Goal: Find specific page/section: Find specific page/section

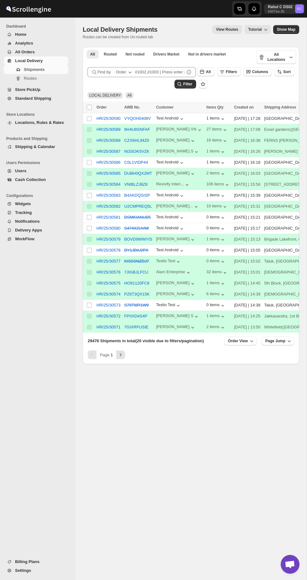
click at [12, 78] on button "Routes" at bounding box center [36, 78] width 65 height 9
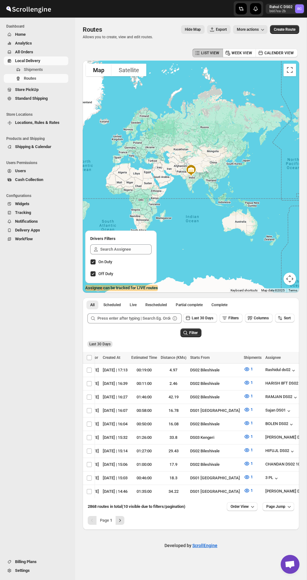
scroll to position [0, 65]
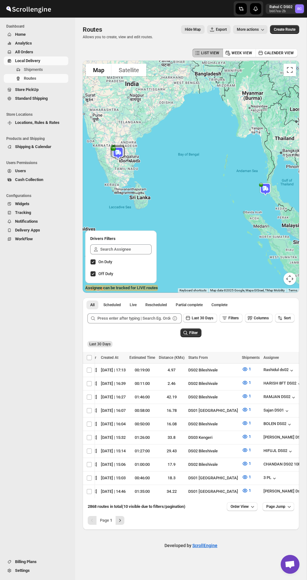
click at [120, 524] on icon "Next" at bounding box center [120, 520] width 6 height 6
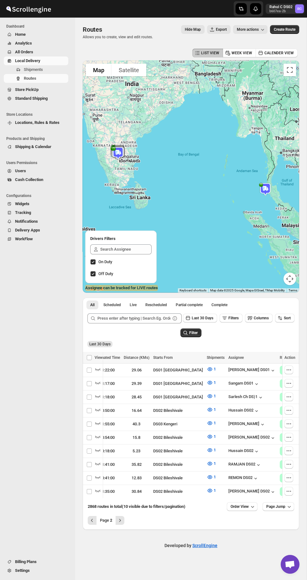
scroll to position [0, 113]
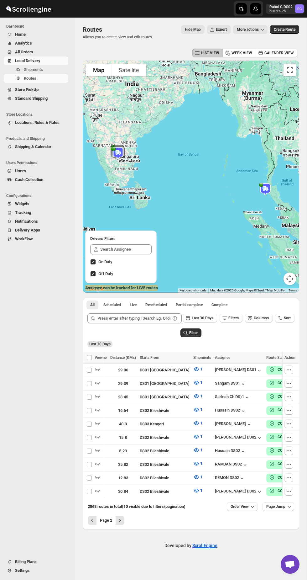
click at [120, 524] on icon "Next" at bounding box center [120, 520] width 6 height 6
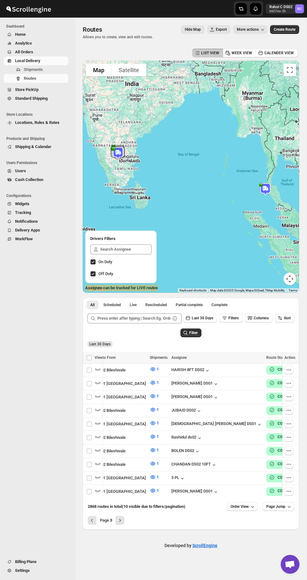
scroll to position [0, 0]
click at [118, 524] on icon "Next" at bounding box center [120, 520] width 6 height 6
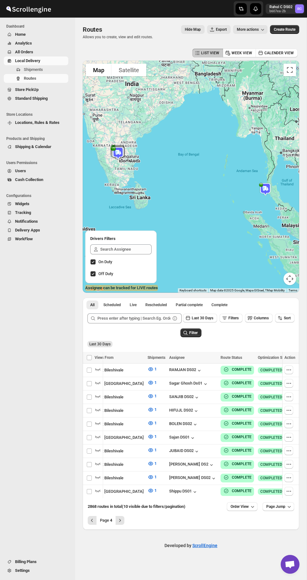
click at [121, 524] on icon "Next" at bounding box center [120, 520] width 6 height 6
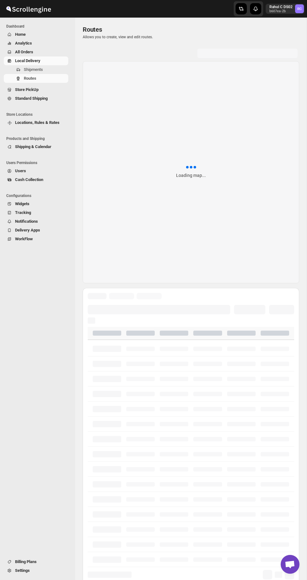
click at [128, 537] on div at bounding box center [191, 529] width 207 height 15
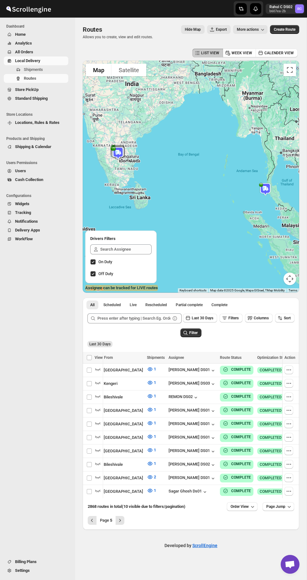
click at [23, 89] on span "Store PickUp" at bounding box center [27, 89] width 24 height 5
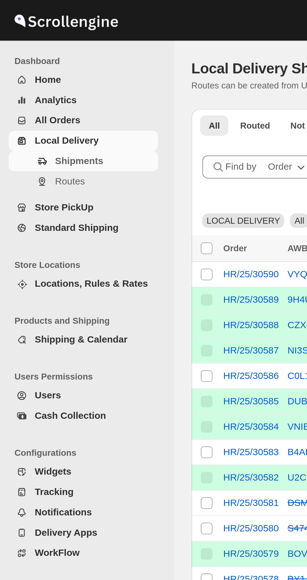
click at [54, 81] on span "Routes" at bounding box center [45, 78] width 43 height 6
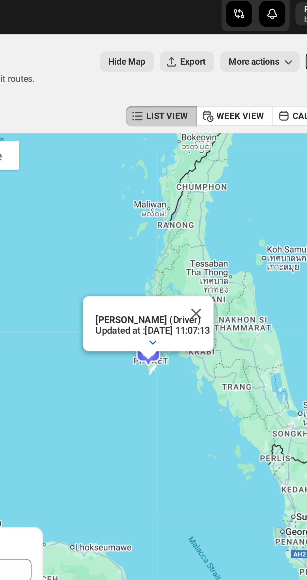
click at [231, 140] on button "Close" at bounding box center [223, 138] width 15 height 15
